Goal: Task Accomplishment & Management: Manage account settings

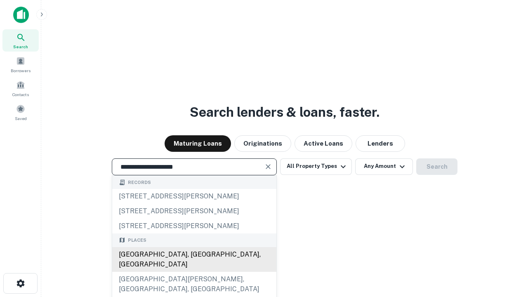
click at [194, 272] on div "[GEOGRAPHIC_DATA], [GEOGRAPHIC_DATA], [GEOGRAPHIC_DATA]" at bounding box center [194, 259] width 164 height 25
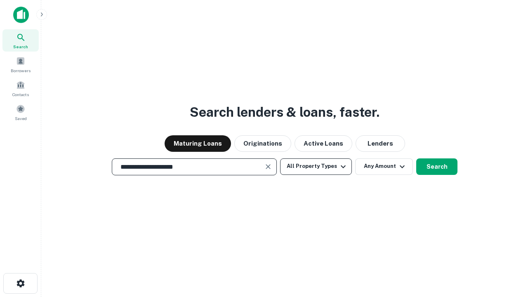
type input "**********"
click at [316, 166] on button "All Property Types" at bounding box center [316, 166] width 72 height 17
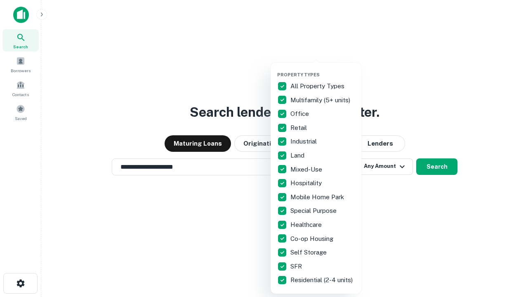
click at [323, 69] on button "button" at bounding box center [322, 69] width 91 height 0
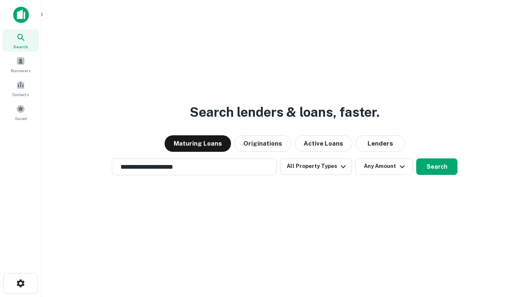
scroll to position [5, 99]
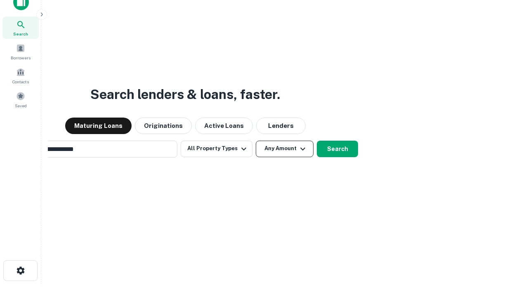
click at [256, 141] on button "Any Amount" at bounding box center [285, 149] width 58 height 17
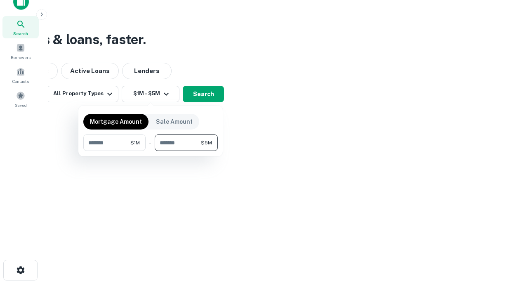
type input "*******"
click at [151, 151] on button "button" at bounding box center [150, 151] width 134 height 0
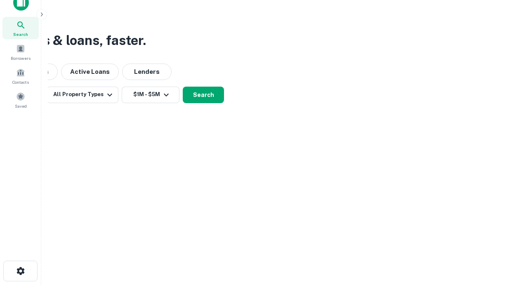
scroll to position [5, 152]
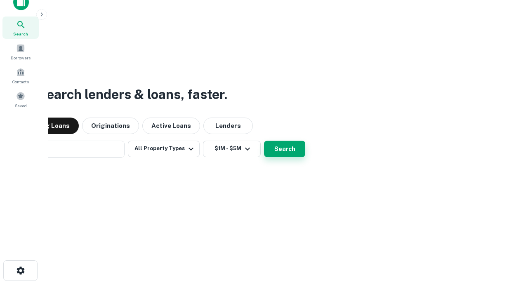
click at [264, 141] on button "Search" at bounding box center [284, 149] width 41 height 17
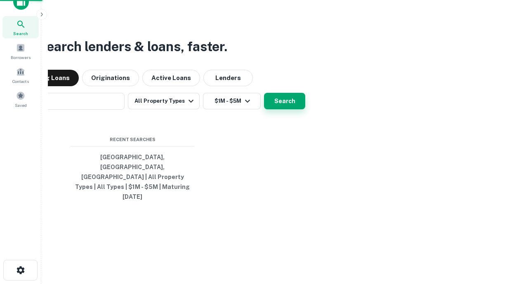
scroll to position [22, 234]
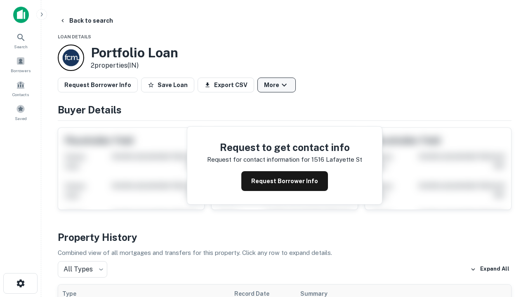
click at [276, 85] on button "More" at bounding box center [276, 85] width 38 height 15
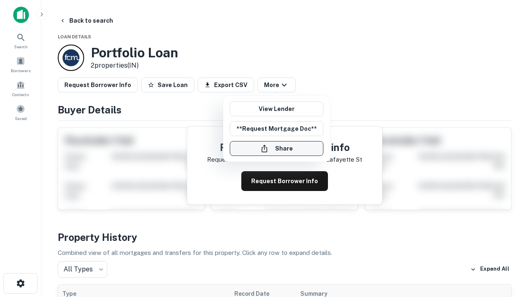
click at [276, 149] on button "Share" at bounding box center [277, 148] width 94 height 15
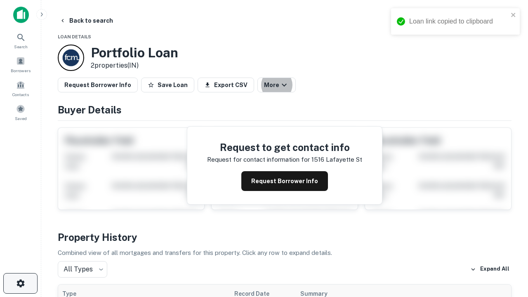
click at [20, 283] on icon "button" at bounding box center [21, 283] width 10 height 10
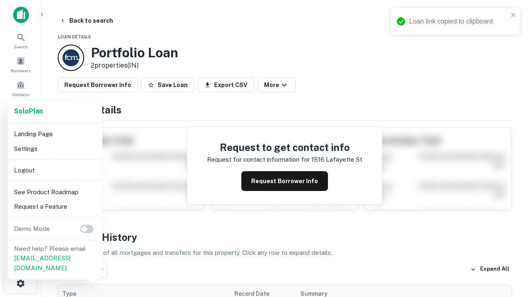
click at [54, 170] on li "Logout" at bounding box center [55, 170] width 88 height 15
